Goal: Navigation & Orientation: Find specific page/section

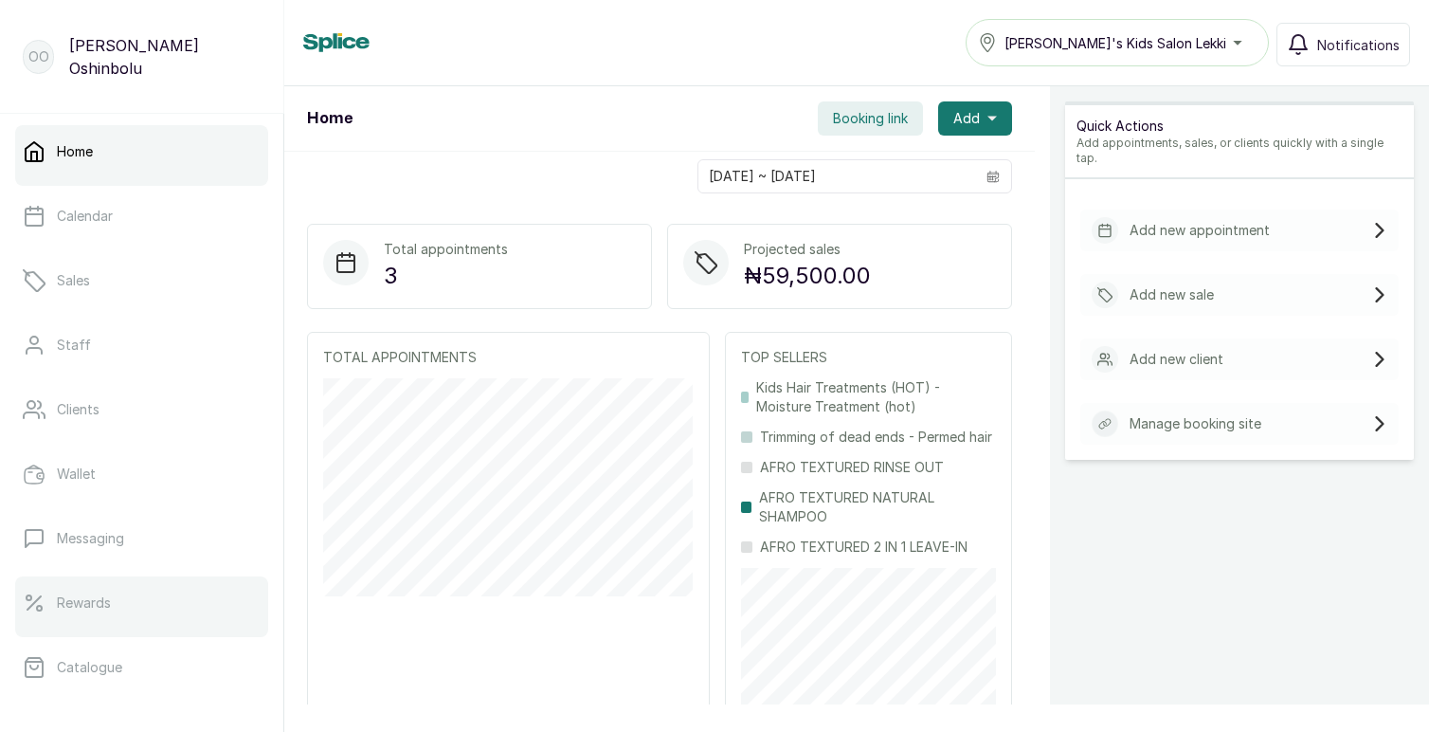
click at [87, 612] on link "Rewards" at bounding box center [141, 602] width 253 height 53
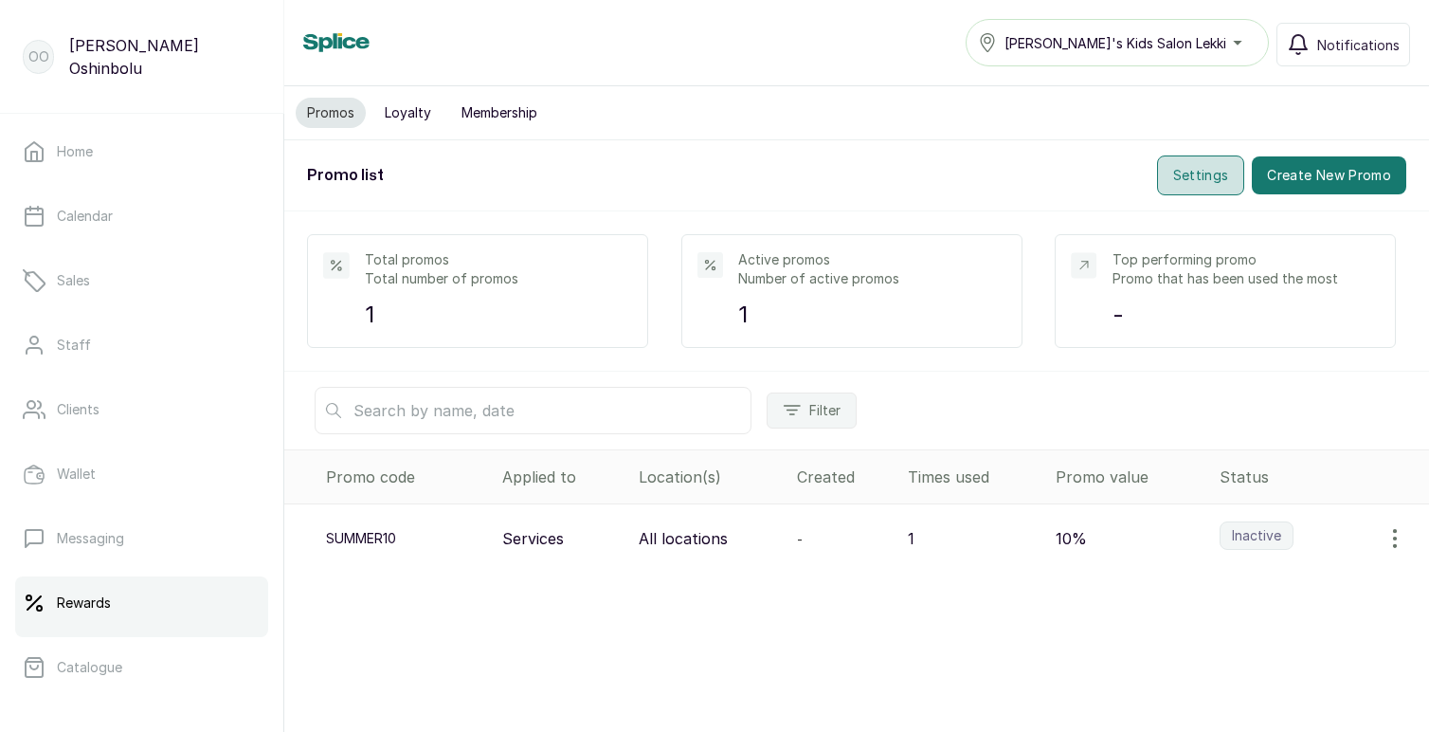
click at [1204, 178] on button "Settings" at bounding box center [1201, 175] width 88 height 40
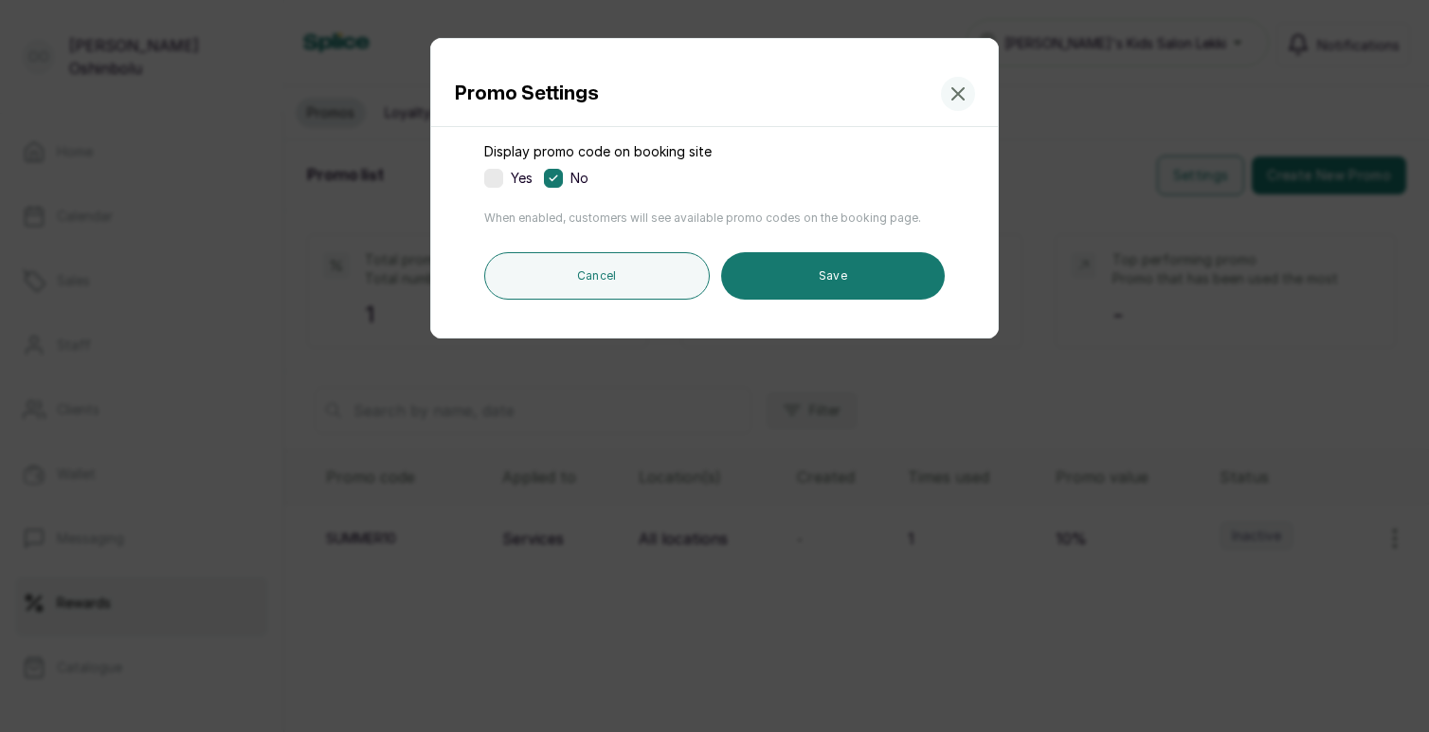
click at [961, 90] on icon at bounding box center [957, 93] width 11 height 11
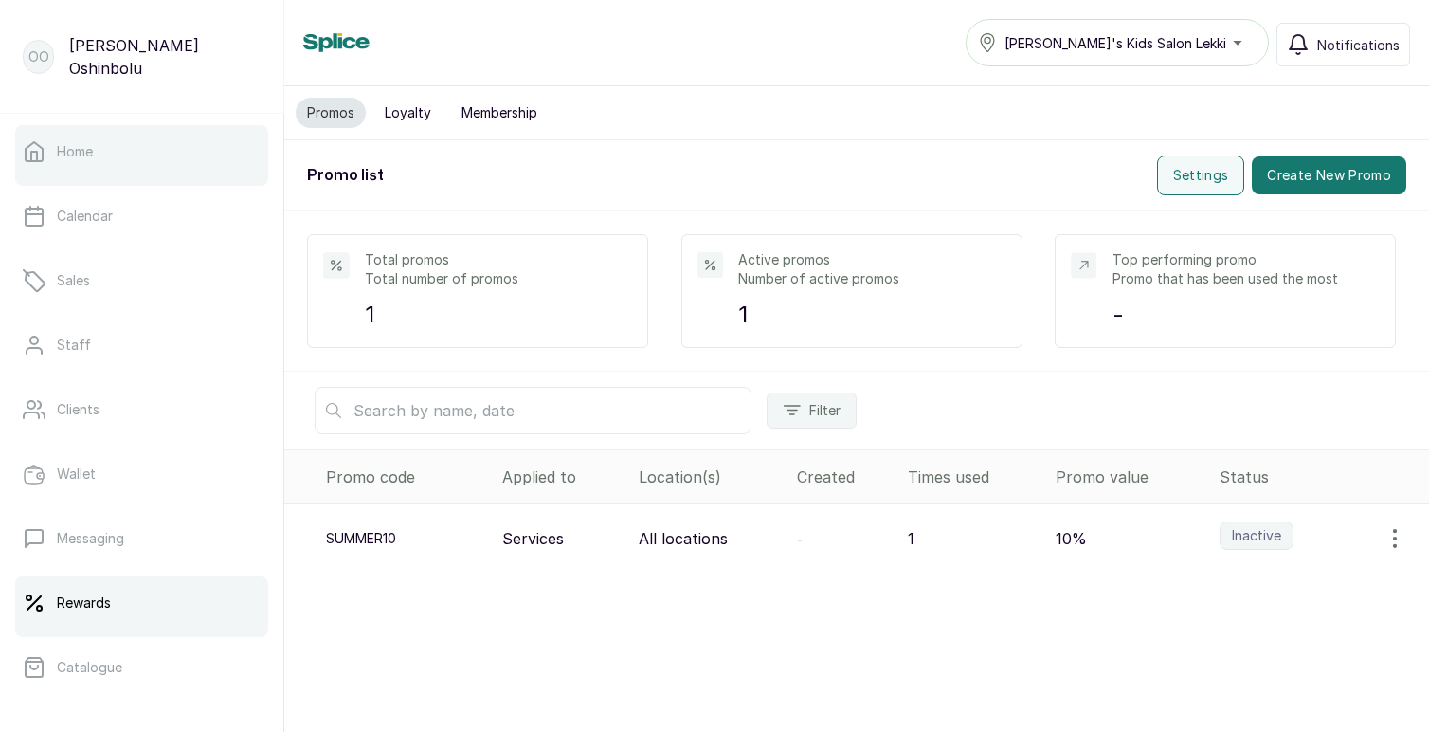
click at [118, 157] on link "Home" at bounding box center [141, 151] width 253 height 53
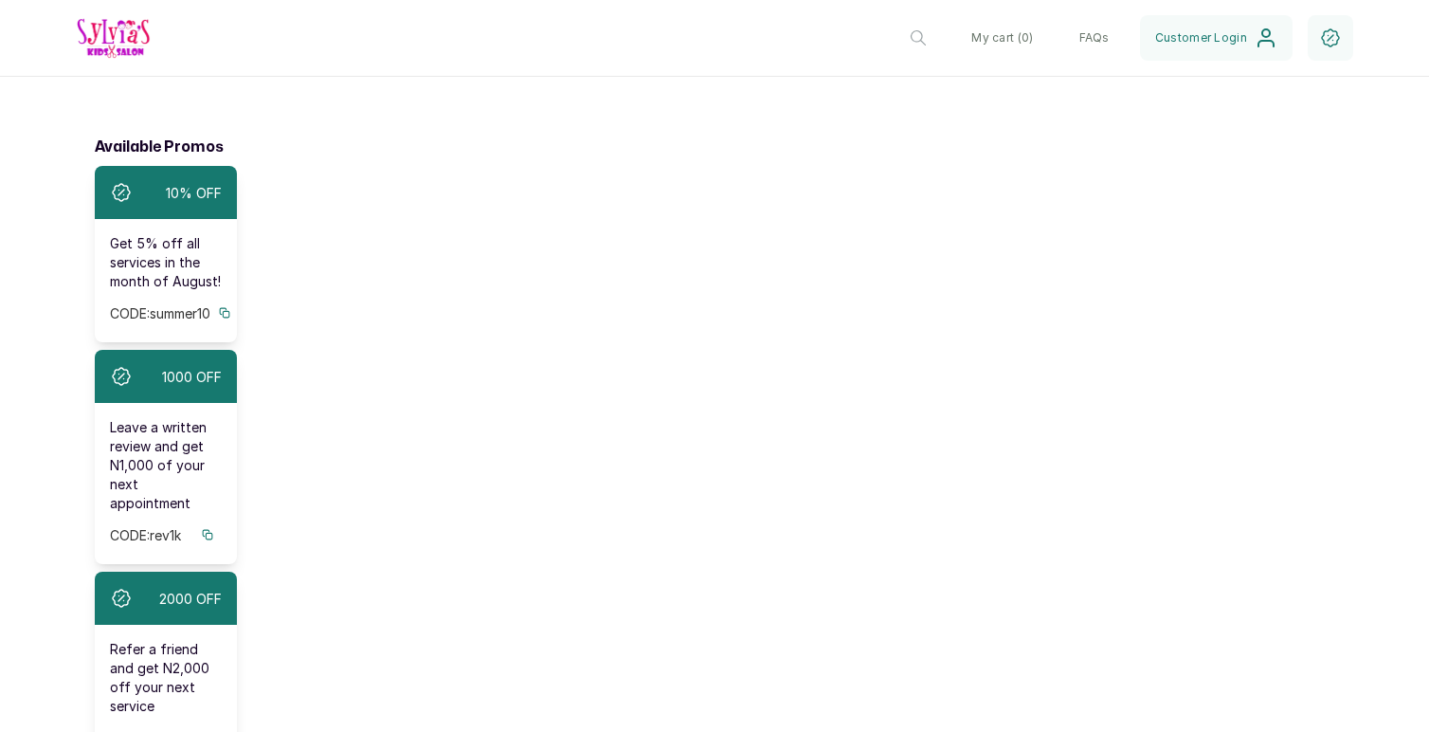
scroll to position [604, 0]
